Goal: Information Seeking & Learning: Understand process/instructions

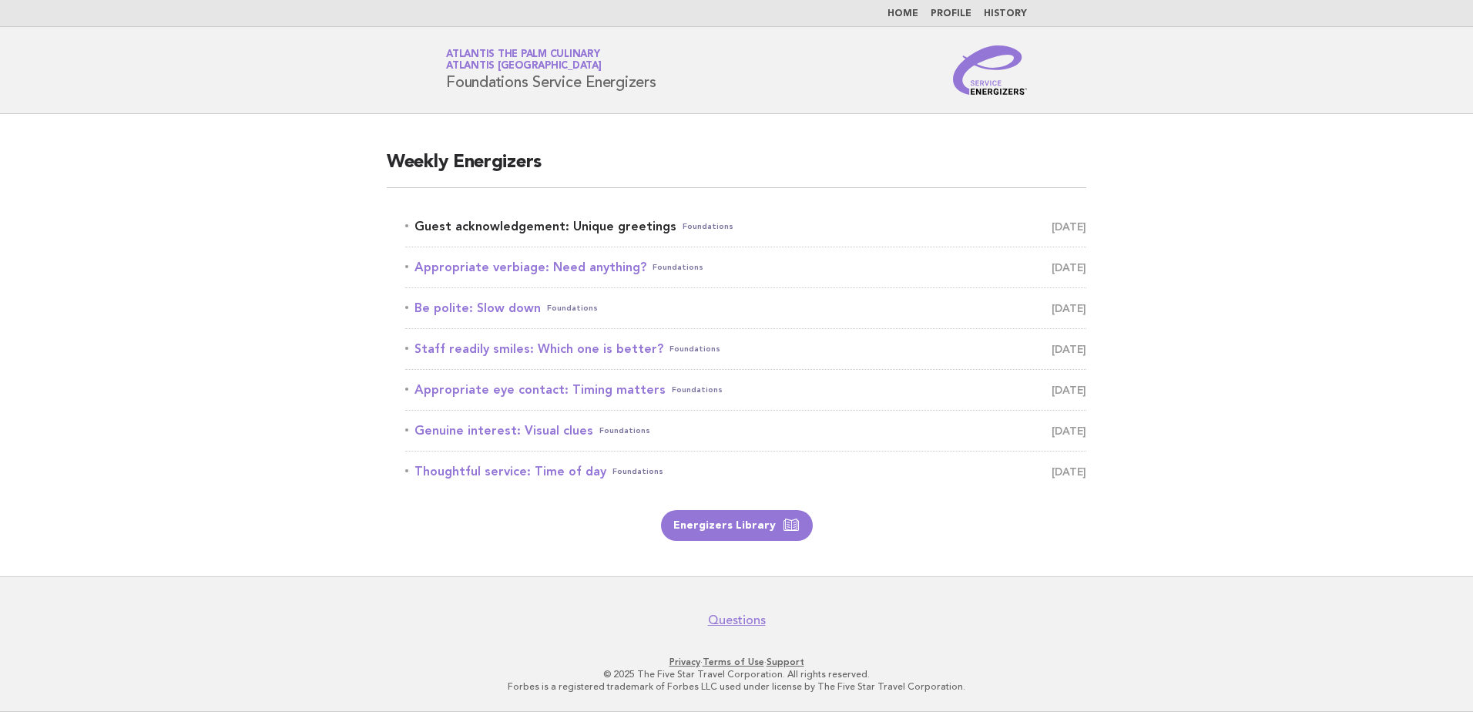
click at [586, 217] on link "Guest acknowledgement: Unique greetings Foundations [DATE]" at bounding box center [745, 227] width 681 height 22
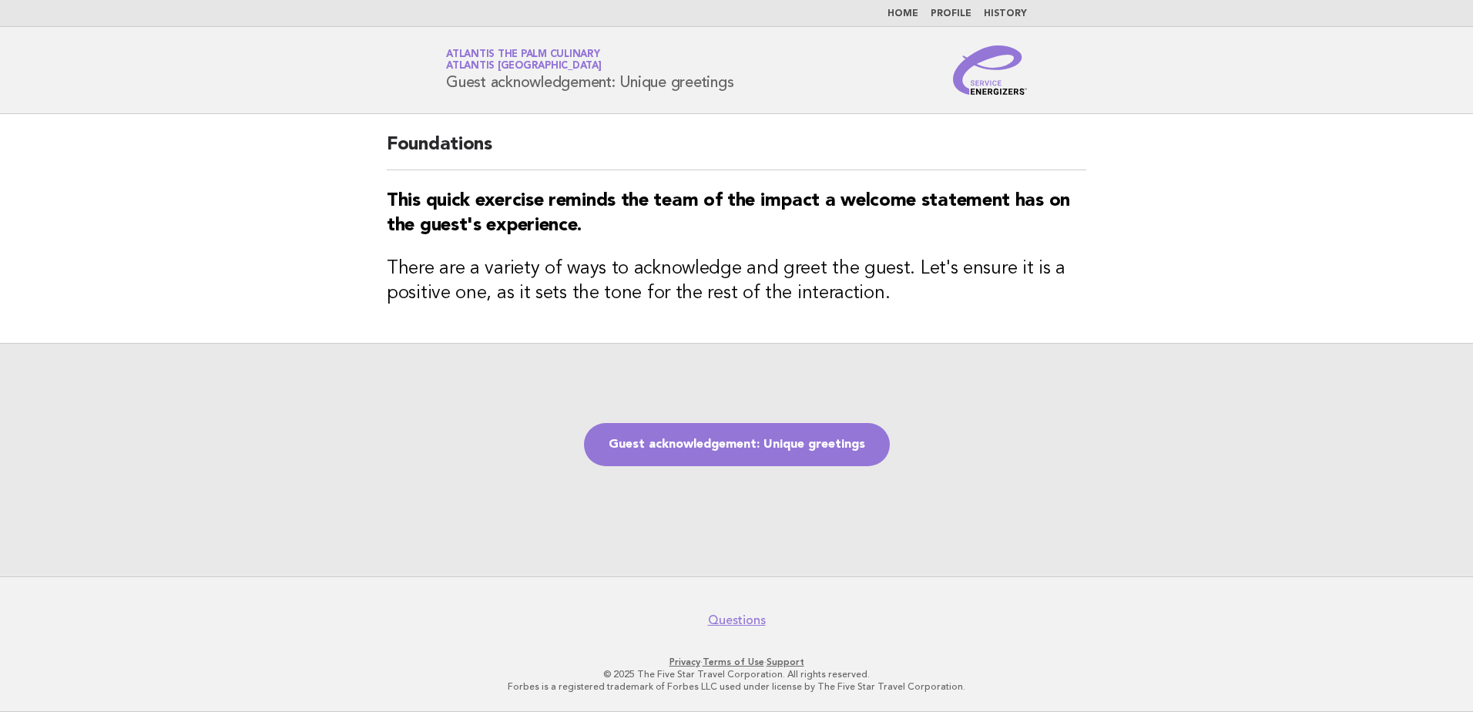
click at [339, 56] on header "Service Energizers Atlantis The Palm Culinary Atlantis Dubai Guest acknowledgem…" at bounding box center [736, 70] width 1473 height 87
click at [684, 448] on link "Guest acknowledgement: Unique greetings" at bounding box center [737, 444] width 306 height 43
click at [683, 432] on link "Guest acknowledgement: Unique greetings" at bounding box center [737, 444] width 306 height 43
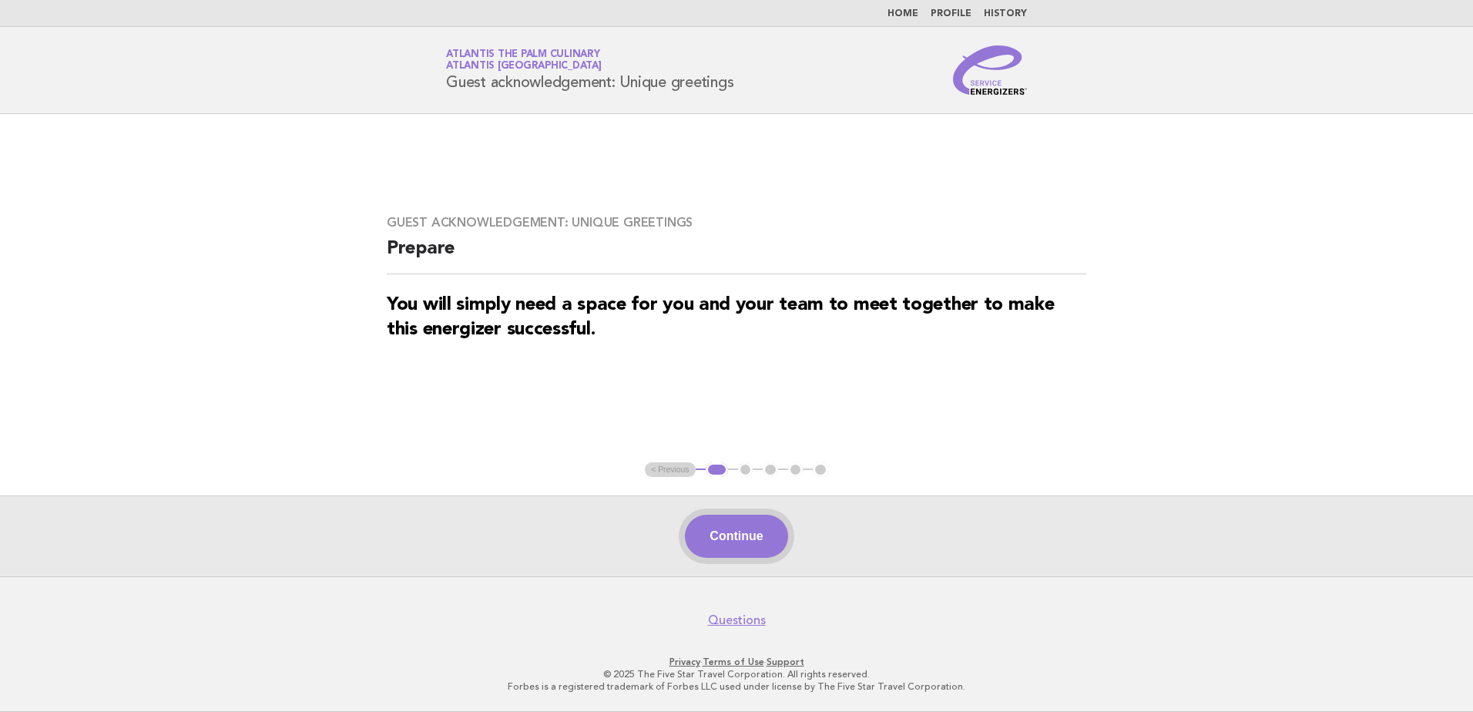
click at [724, 535] on button "Continue" at bounding box center [736, 536] width 102 height 43
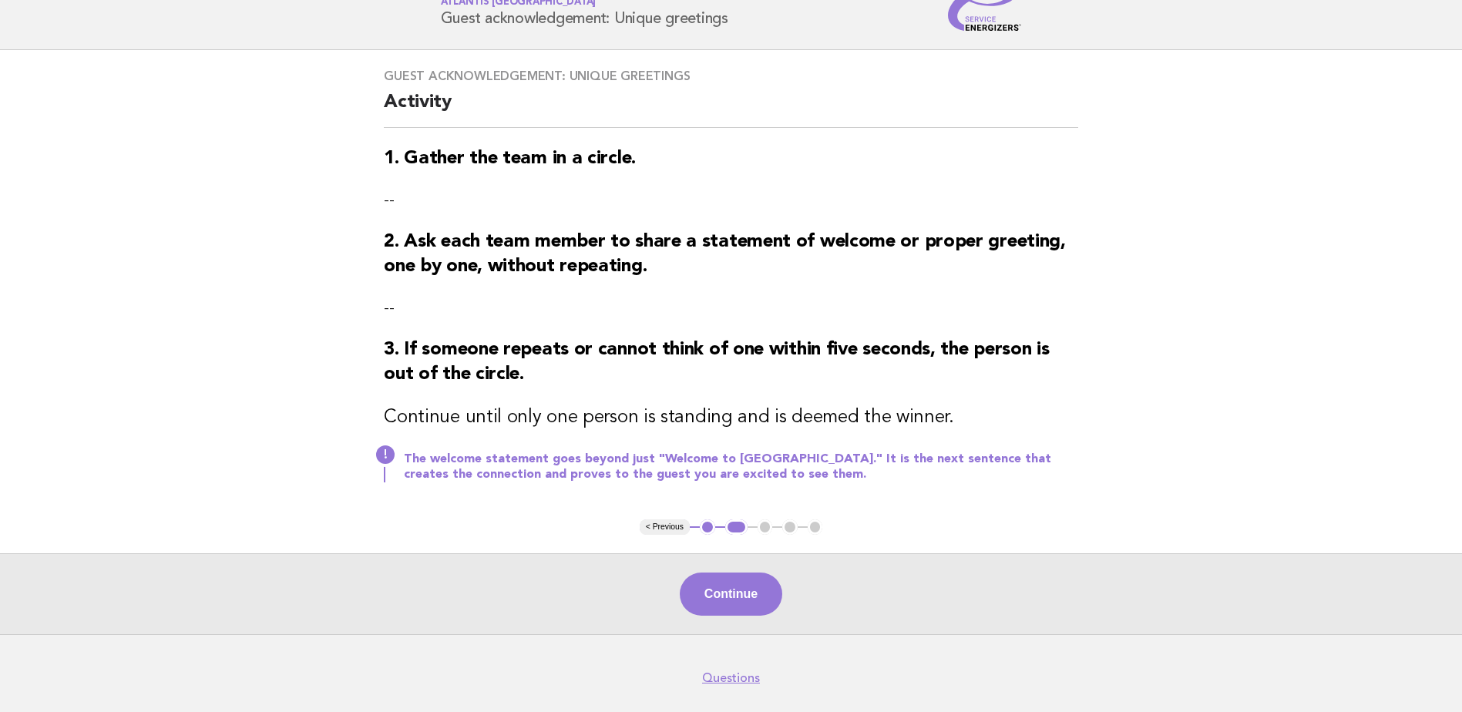
scroll to position [125, 0]
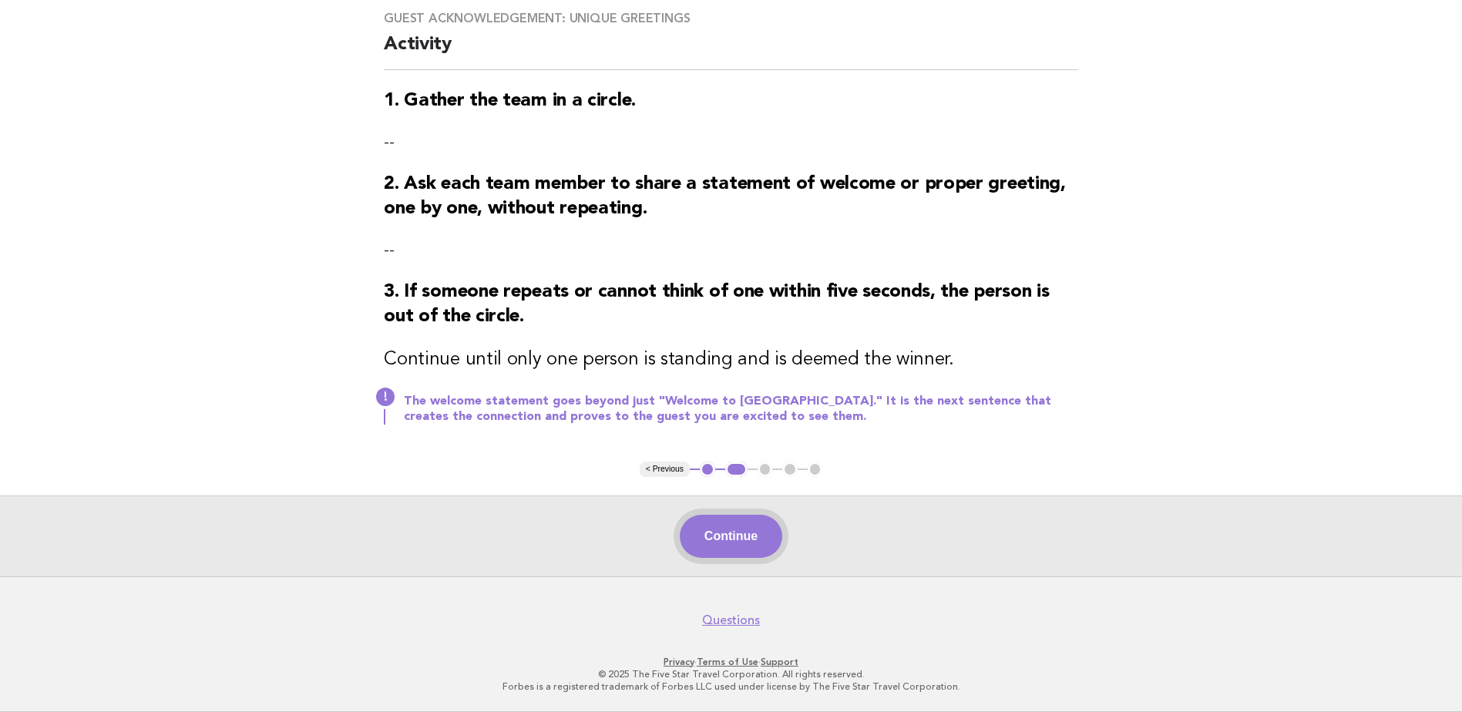
click at [737, 549] on button "Continue" at bounding box center [731, 536] width 102 height 43
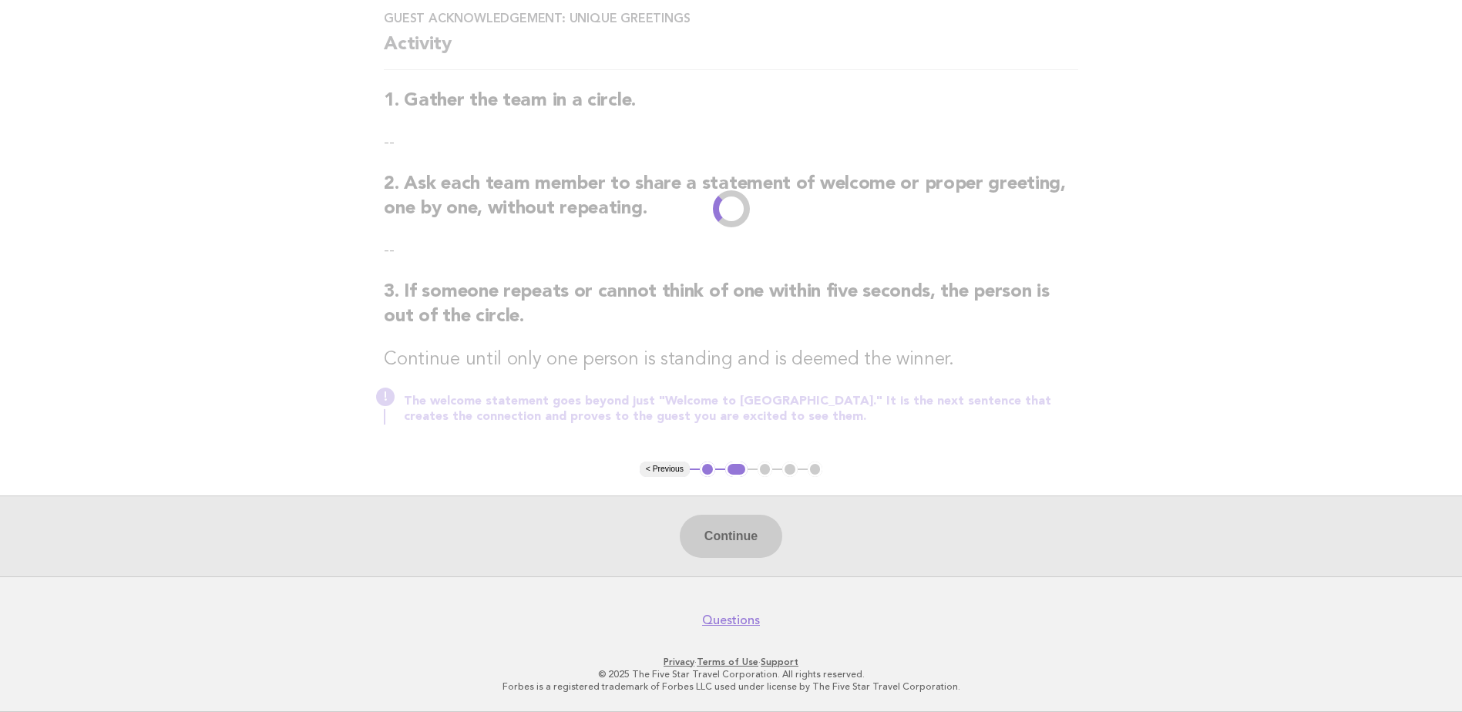
scroll to position [0, 0]
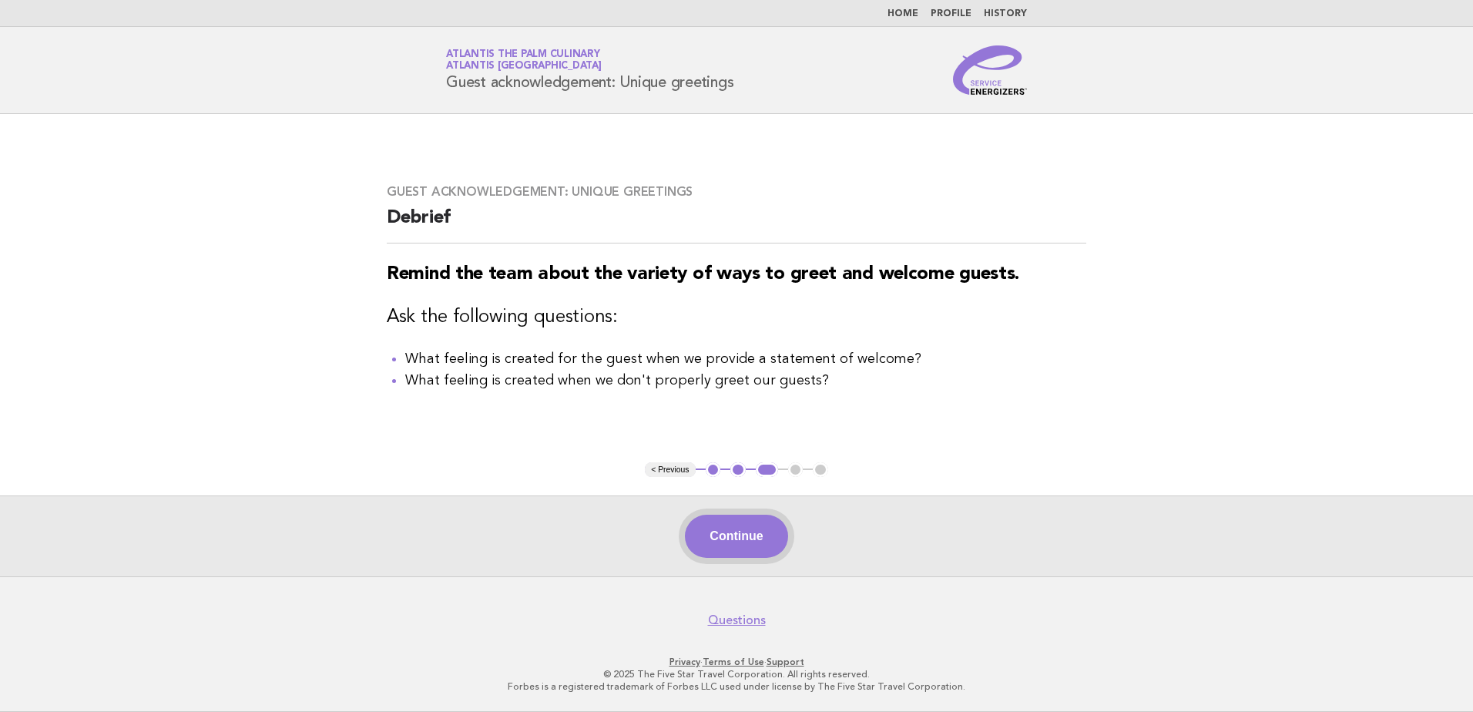
click at [707, 531] on button "Continue" at bounding box center [736, 536] width 102 height 43
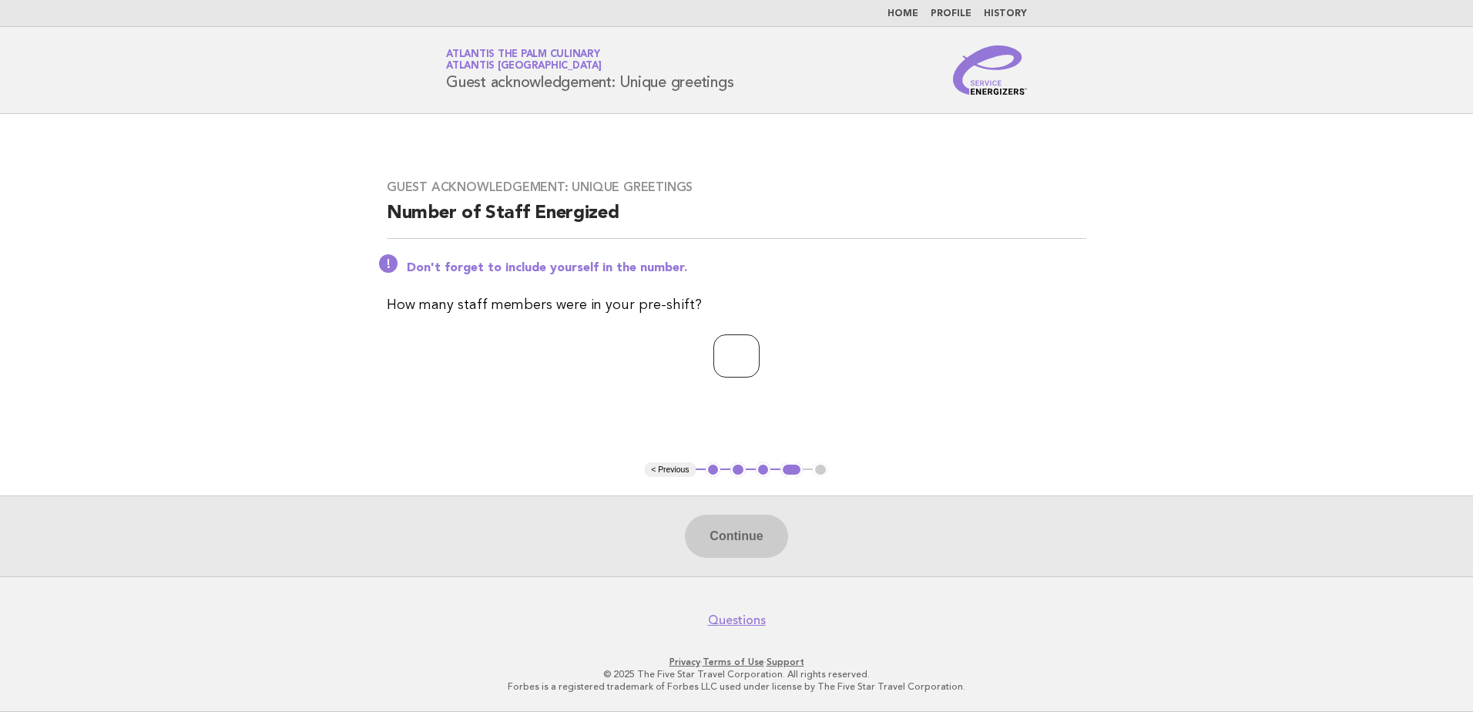
click at [740, 361] on input "number" at bounding box center [737, 355] width 46 height 43
type input "**"
click at [776, 529] on button "Continue" at bounding box center [736, 536] width 102 height 43
